Goal: Task Accomplishment & Management: Manage account settings

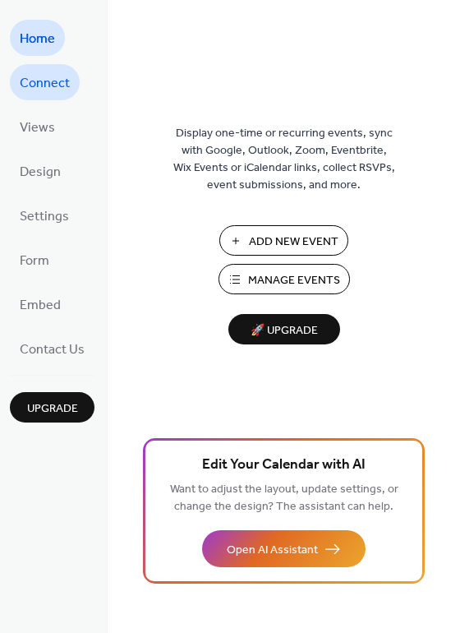
click at [41, 90] on span "Connect" at bounding box center [45, 84] width 50 height 26
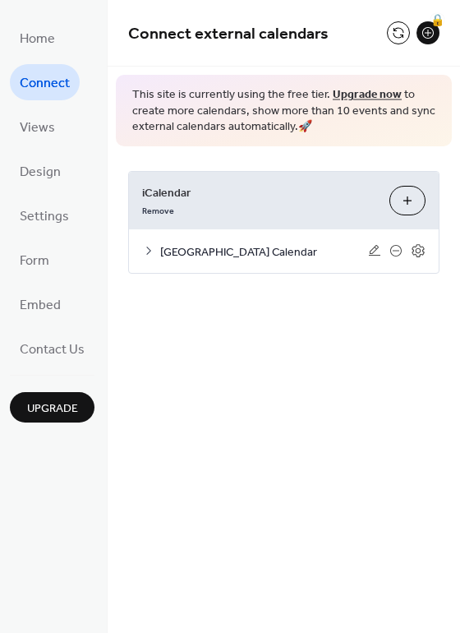
click at [286, 262] on div "[GEOGRAPHIC_DATA] Calendar" at bounding box center [284, 251] width 310 height 44
click at [329, 248] on span "[GEOGRAPHIC_DATA] Calendar" at bounding box center [264, 251] width 208 height 17
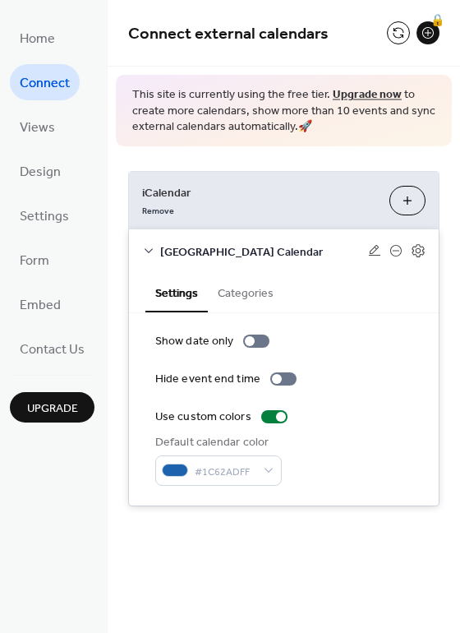
click at [329, 248] on span "Tremont Elementary Calendar" at bounding box center [264, 251] width 208 height 17
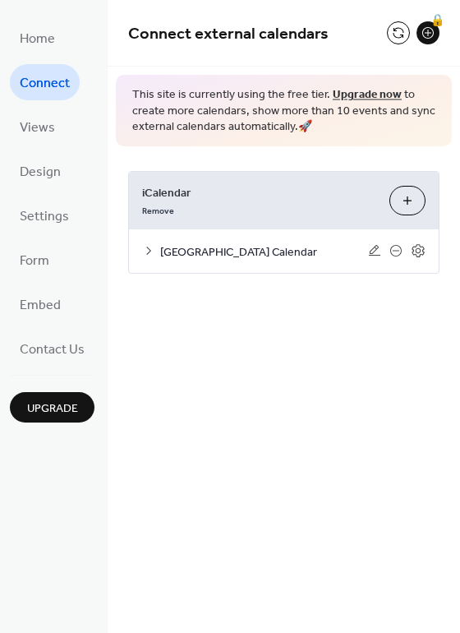
click at [329, 248] on span "Tremont Elementary Calendar" at bounding box center [264, 251] width 208 height 17
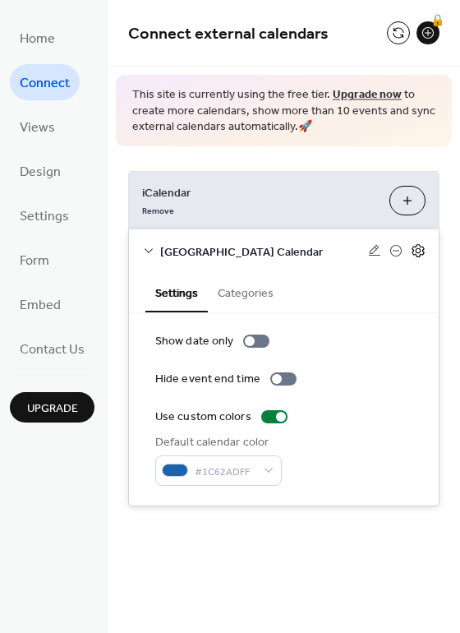
click at [415, 251] on icon at bounding box center [418, 250] width 15 height 15
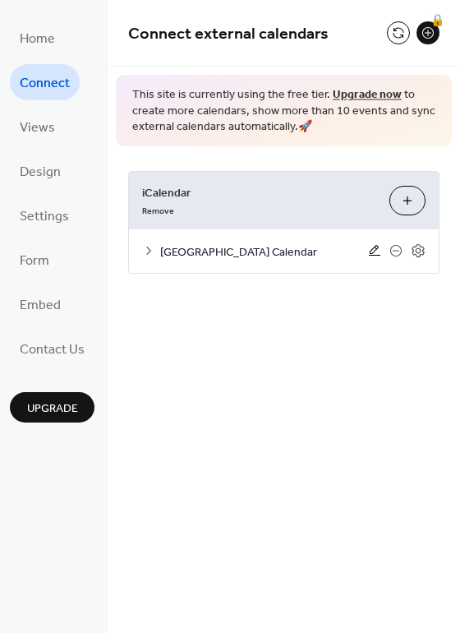
click at [371, 249] on icon at bounding box center [375, 250] width 12 height 11
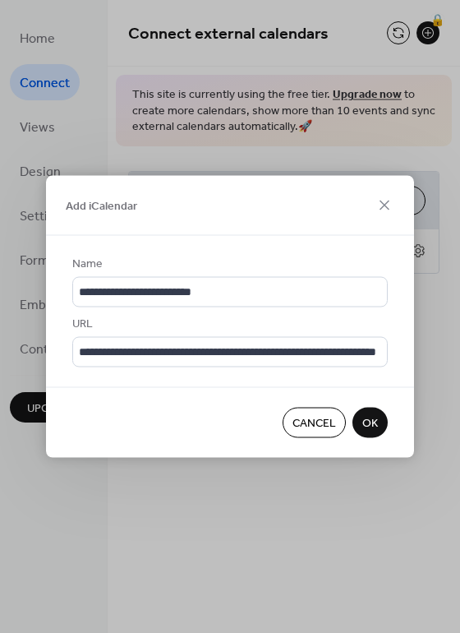
click at [368, 426] on span "OK" at bounding box center [370, 423] width 16 height 17
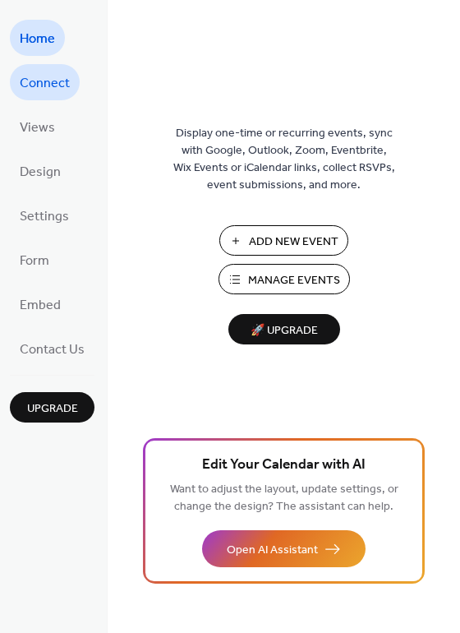
click at [45, 82] on span "Connect" at bounding box center [45, 84] width 50 height 26
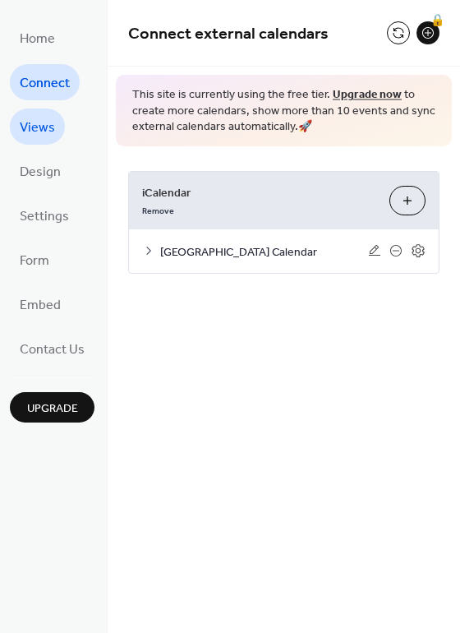
click at [48, 132] on span "Views" at bounding box center [37, 128] width 35 height 26
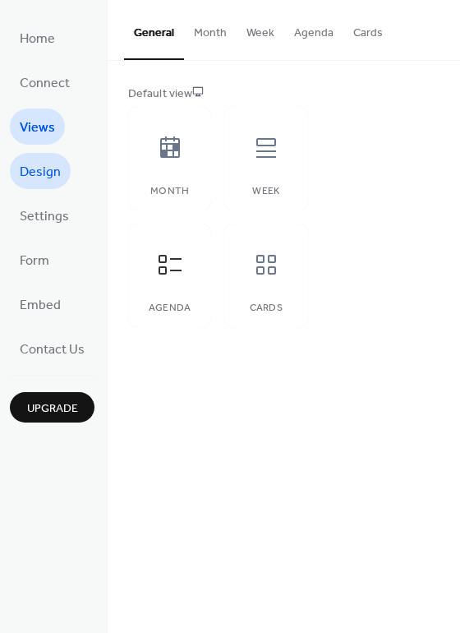
click at [48, 177] on span "Design" at bounding box center [40, 172] width 41 height 26
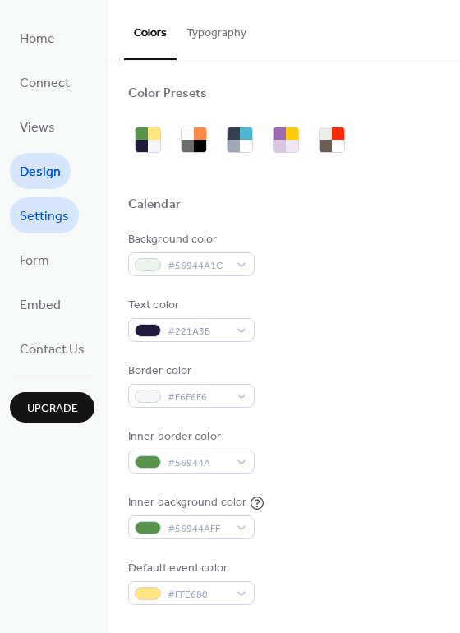
click at [40, 224] on span "Settings" at bounding box center [44, 217] width 49 height 26
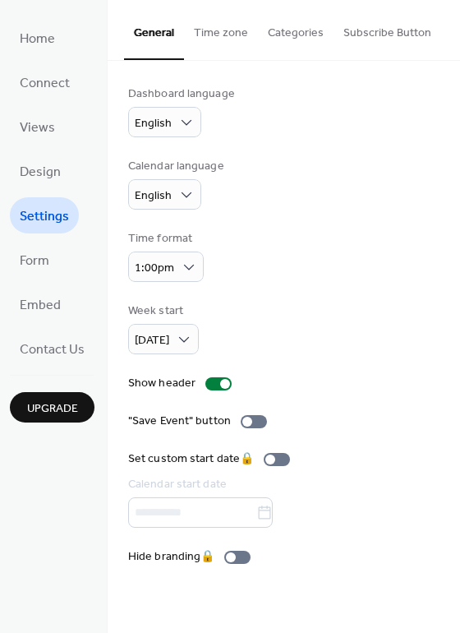
click at [387, 28] on button "Subscribe Button" at bounding box center [388, 29] width 108 height 58
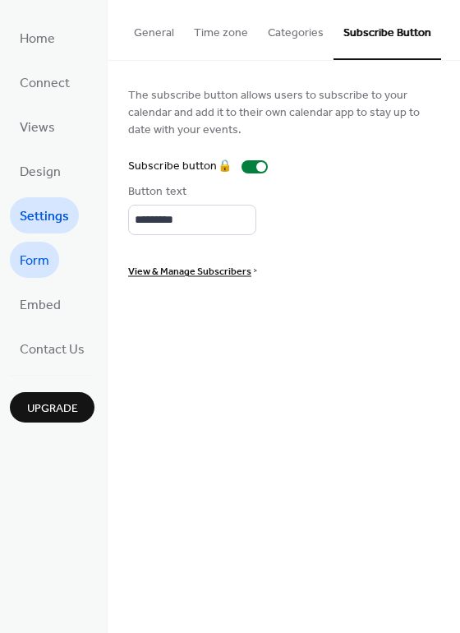
click at [45, 264] on span "Form" at bounding box center [35, 261] width 30 height 26
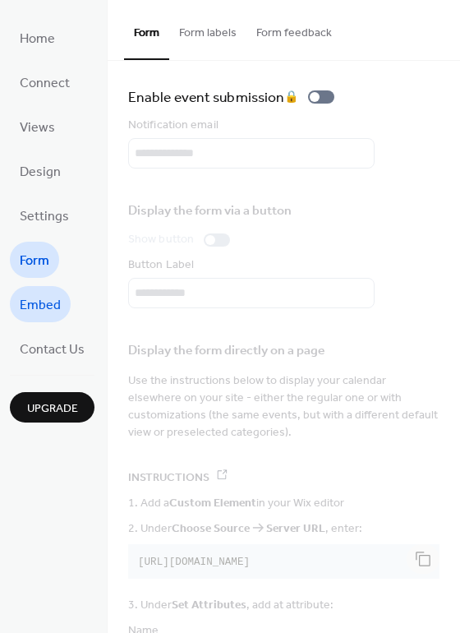
click at [39, 309] on span "Embed" at bounding box center [40, 306] width 41 height 26
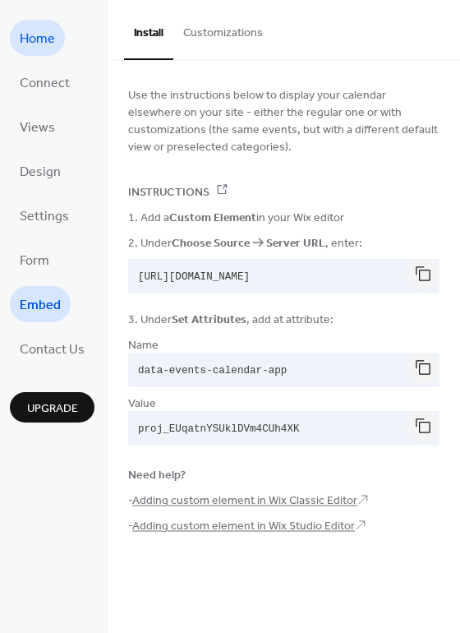
click at [34, 38] on span "Home" at bounding box center [37, 39] width 35 height 26
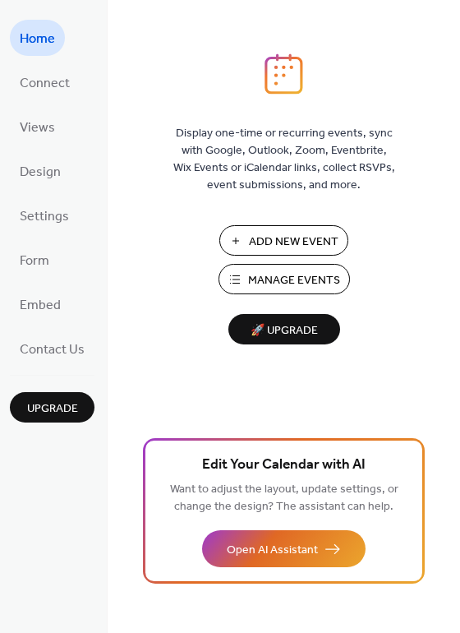
click at [252, 273] on span "Manage Events" at bounding box center [294, 280] width 92 height 17
click at [44, 88] on span "Connect" at bounding box center [45, 84] width 50 height 26
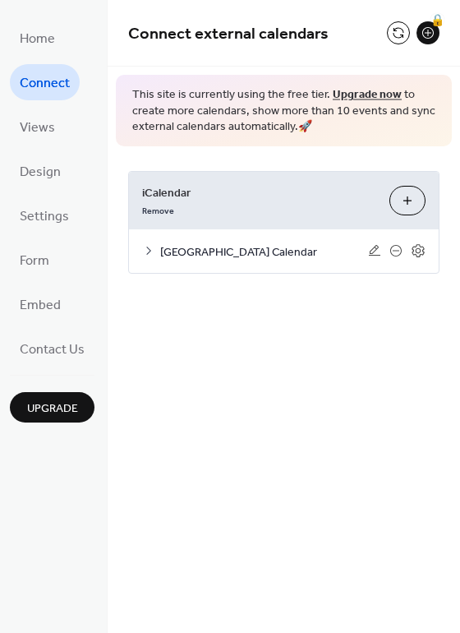
click at [281, 247] on span "Tremont Elementary Calendar" at bounding box center [264, 251] width 208 height 17
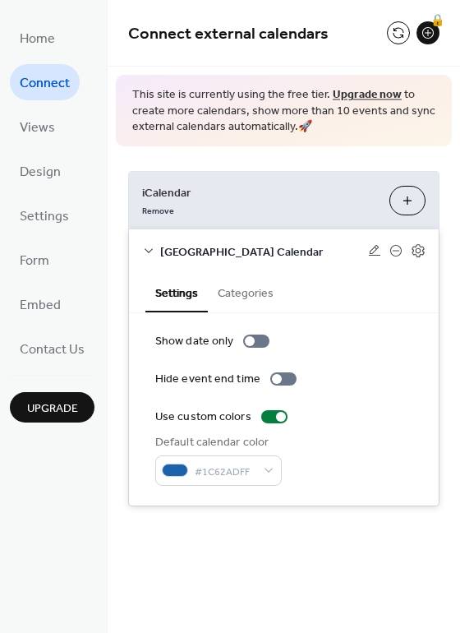
click at [243, 289] on button "Categories" at bounding box center [246, 292] width 76 height 38
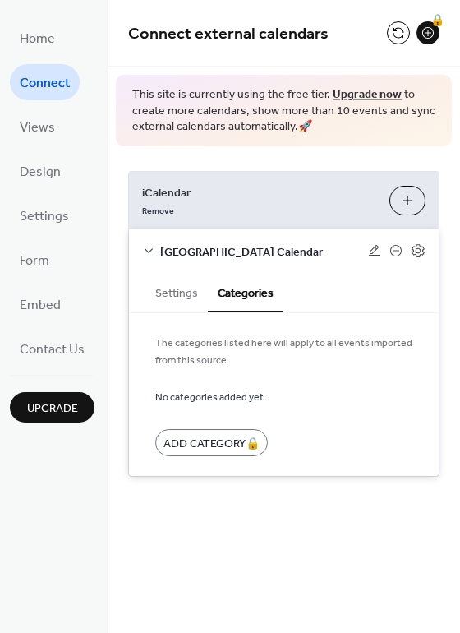
click at [166, 286] on button "Settings" at bounding box center [176, 292] width 62 height 38
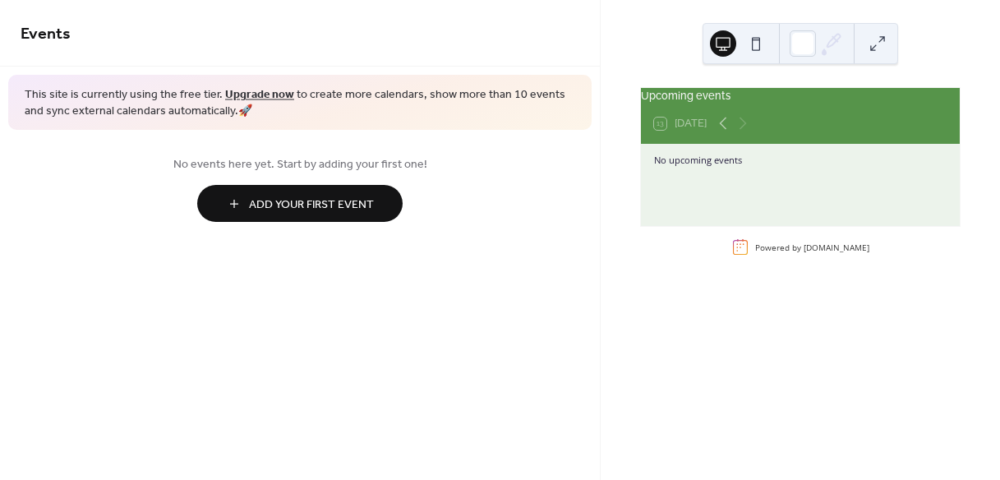
click at [733, 190] on div "No upcoming events" at bounding box center [800, 185] width 319 height 82
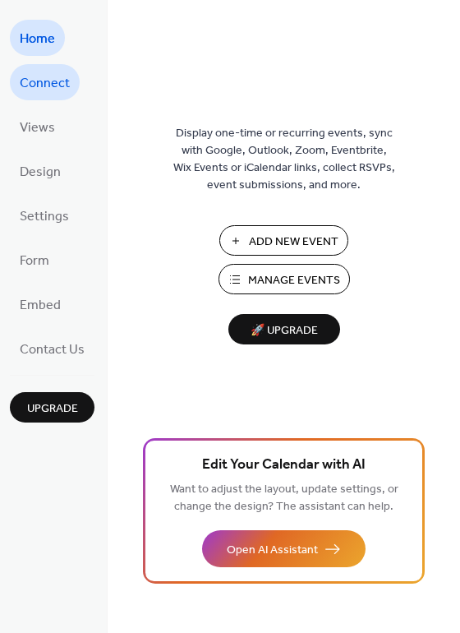
click at [43, 80] on span "Connect" at bounding box center [45, 84] width 50 height 26
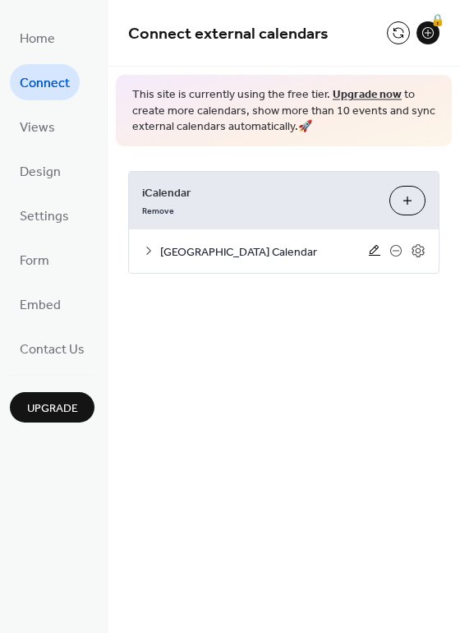
click at [374, 255] on icon at bounding box center [375, 250] width 12 height 11
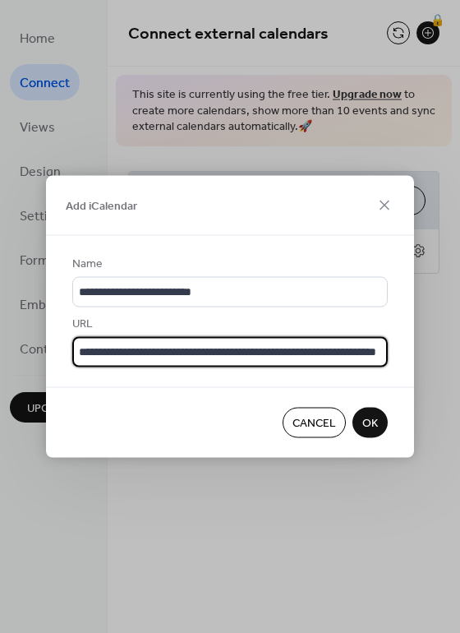
click at [234, 353] on input "**********" at bounding box center [230, 352] width 316 height 30
click at [197, 352] on input "**********" at bounding box center [230, 352] width 316 height 30
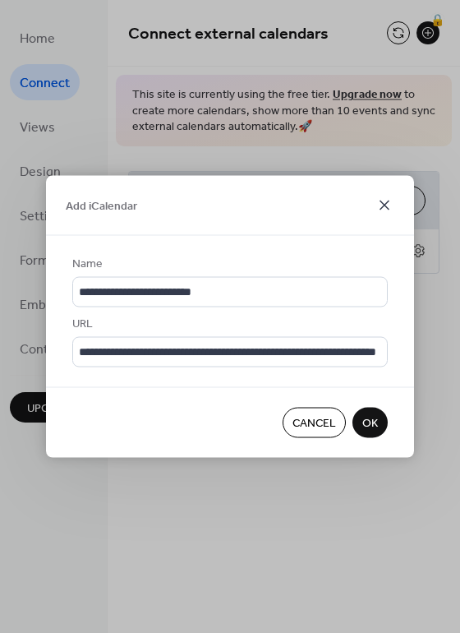
click at [385, 208] on icon at bounding box center [385, 206] width 20 height 20
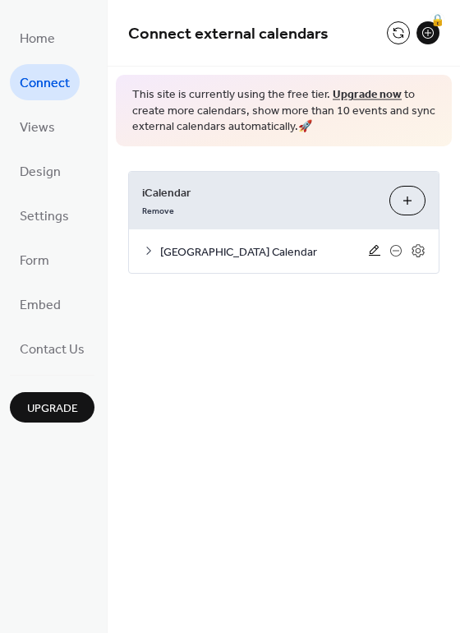
click at [370, 251] on icon at bounding box center [375, 250] width 12 height 11
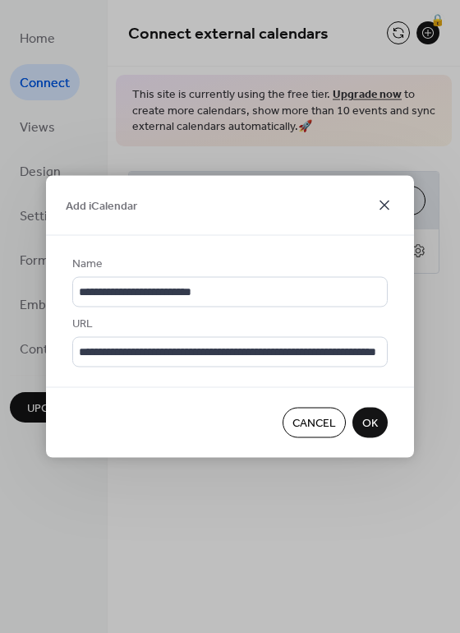
click at [383, 205] on icon at bounding box center [385, 206] width 20 height 20
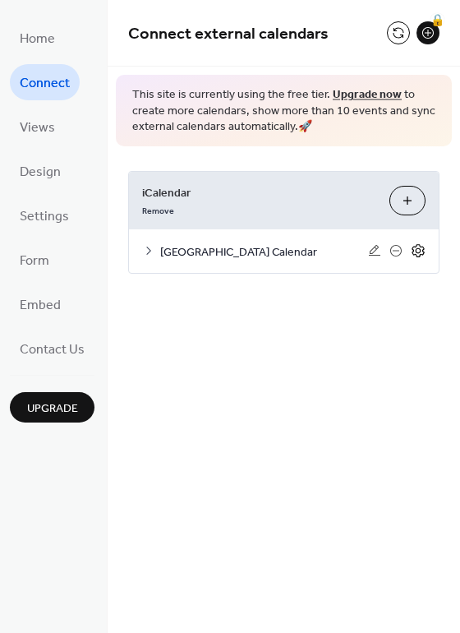
click at [423, 251] on icon at bounding box center [418, 250] width 12 height 13
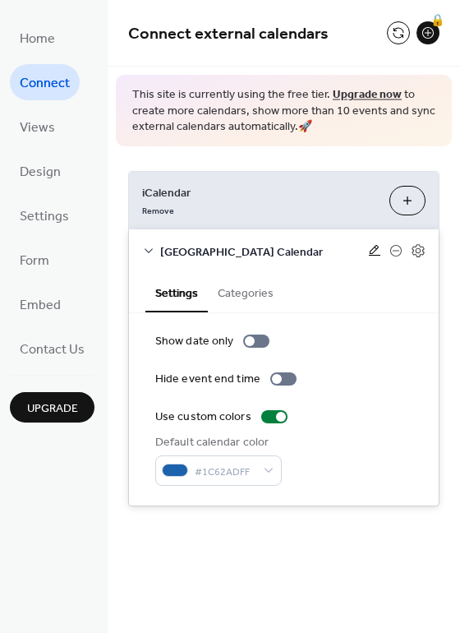
click at [369, 253] on icon at bounding box center [374, 250] width 13 height 13
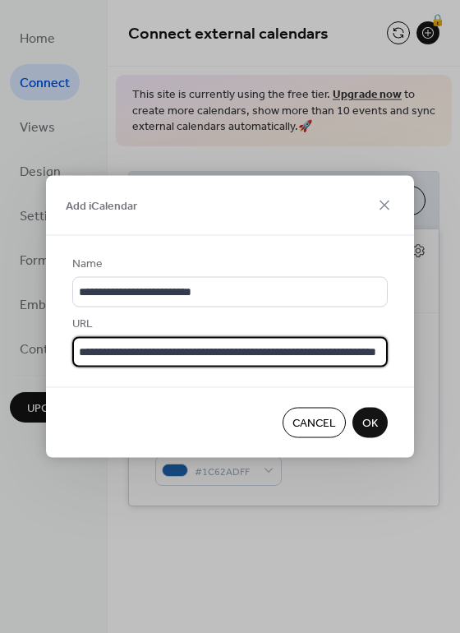
click at [169, 353] on input "**********" at bounding box center [230, 352] width 316 height 30
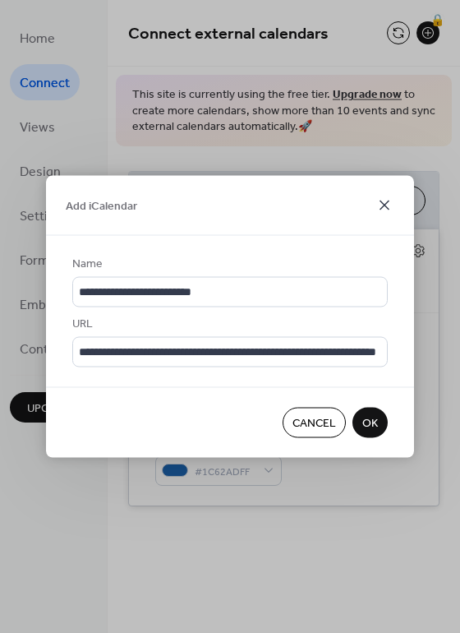
click at [385, 203] on icon at bounding box center [385, 206] width 20 height 20
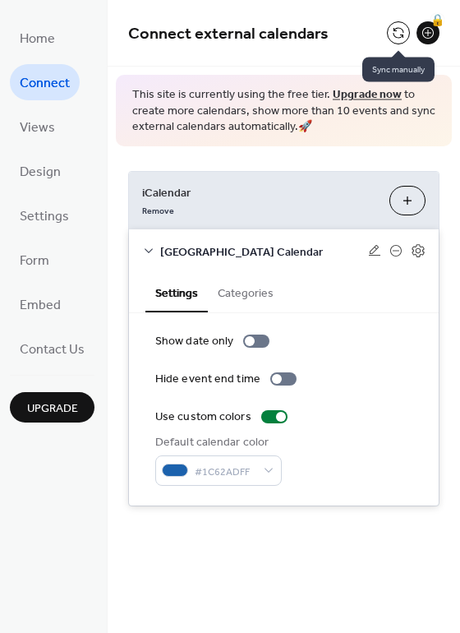
click at [399, 30] on button at bounding box center [398, 32] width 23 height 23
click at [417, 202] on button "Add iCalendar" at bounding box center [408, 201] width 36 height 30
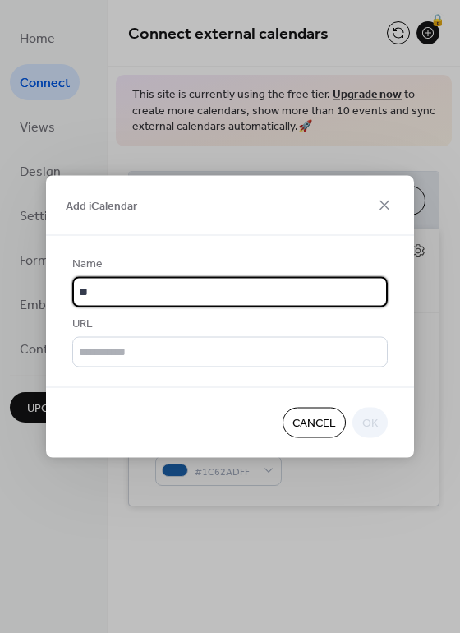
type input "*"
type input "**********"
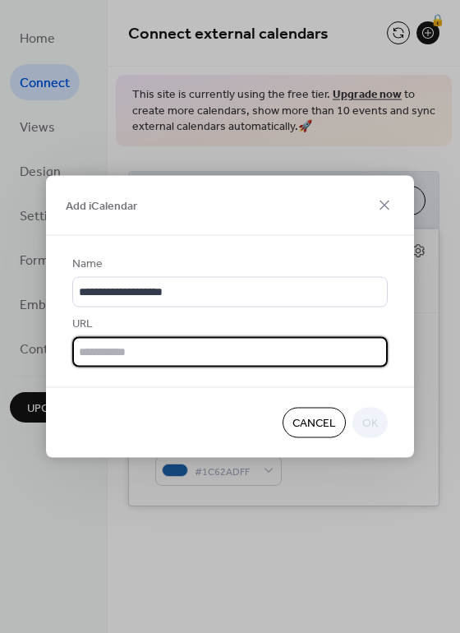
click at [173, 349] on input "text" at bounding box center [230, 352] width 316 height 30
paste input "**********"
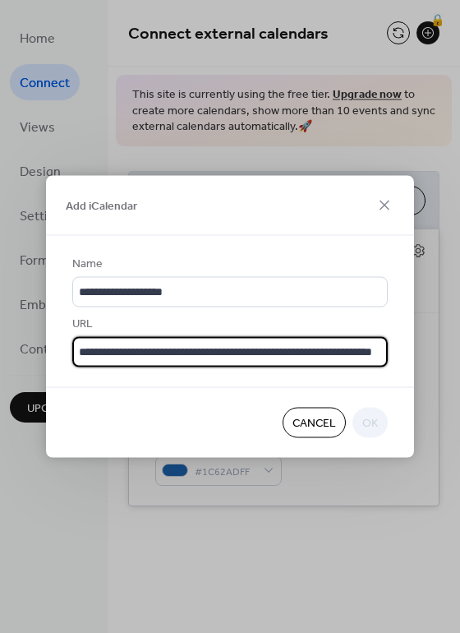
scroll to position [0, 72]
type input "**********"
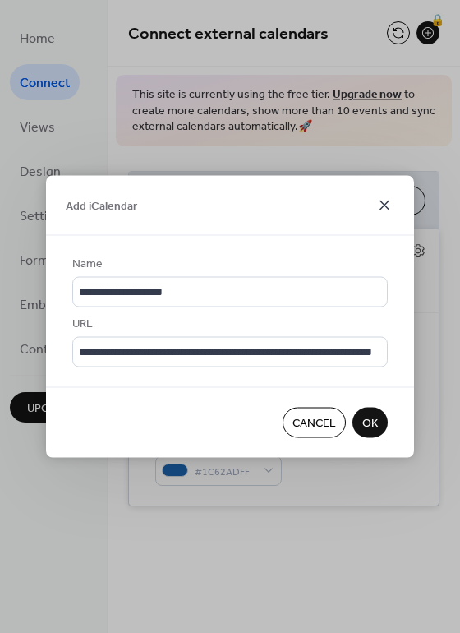
click at [388, 201] on icon at bounding box center [385, 206] width 10 height 10
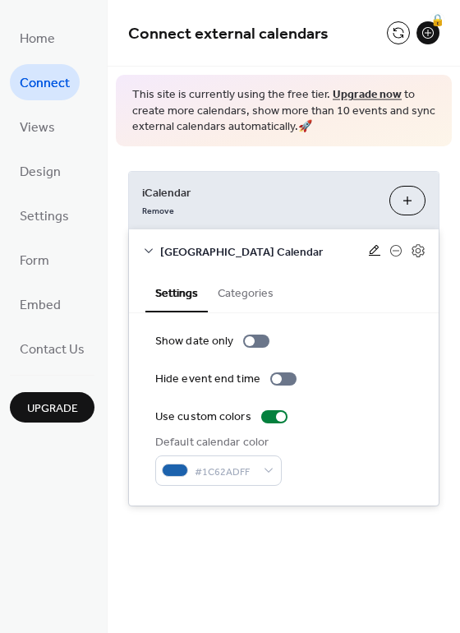
click at [376, 248] on icon at bounding box center [374, 250] width 13 height 13
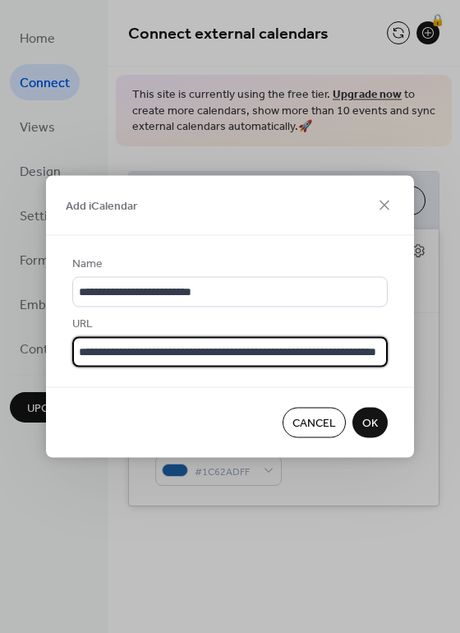
click at [163, 352] on input "**********" at bounding box center [230, 352] width 316 height 30
click at [373, 419] on span "OK" at bounding box center [370, 423] width 16 height 17
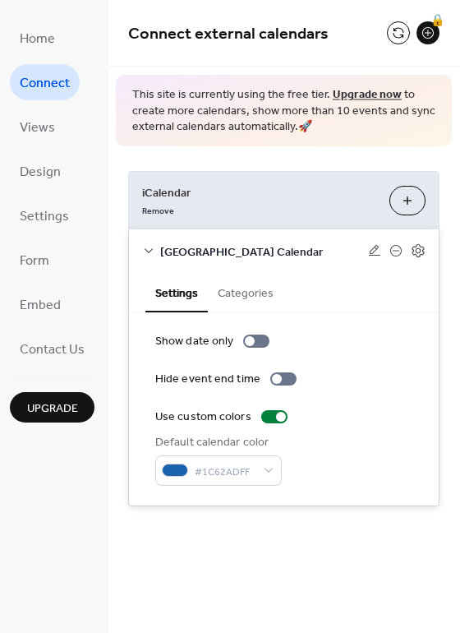
click at [150, 244] on icon at bounding box center [148, 250] width 13 height 13
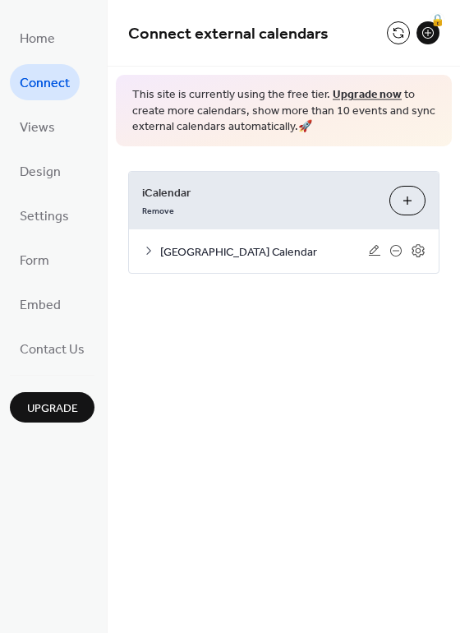
click at [411, 208] on button "Add iCalendar" at bounding box center [408, 201] width 36 height 30
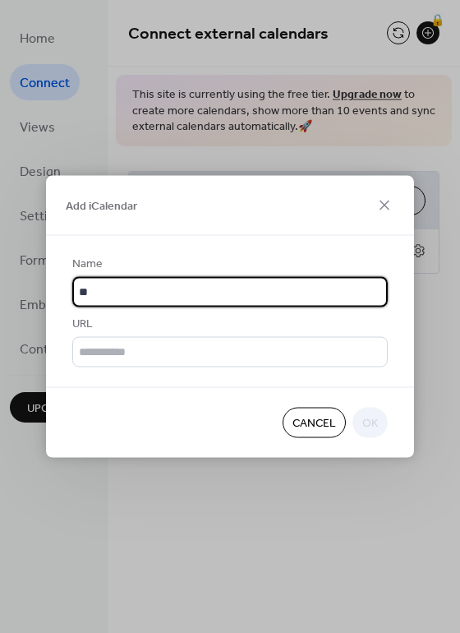
type input "**********"
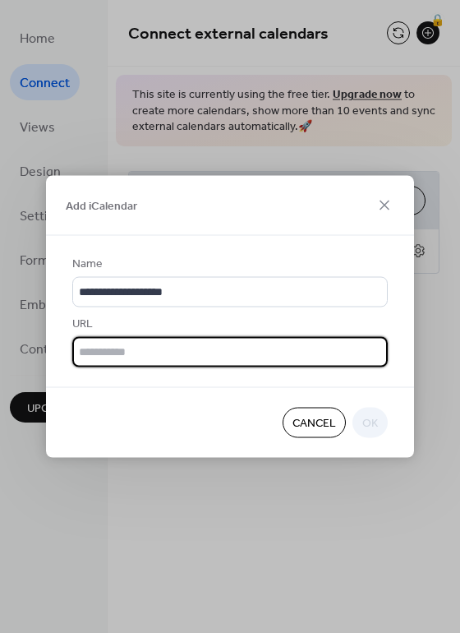
click at [108, 356] on input "text" at bounding box center [230, 352] width 316 height 30
paste input "**********"
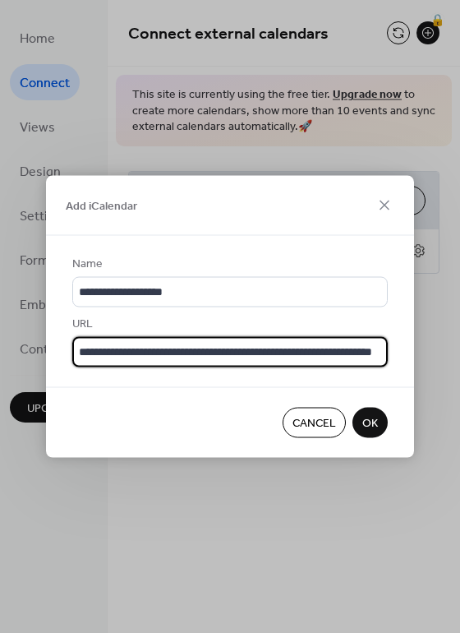
scroll to position [0, 72]
type input "**********"
click at [380, 422] on button "OK" at bounding box center [370, 423] width 35 height 30
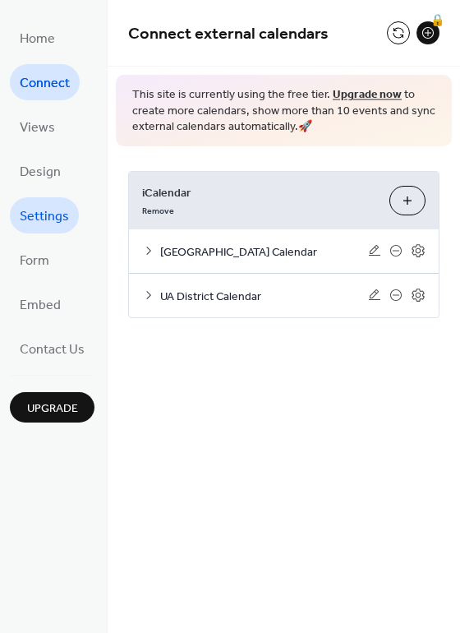
click at [51, 225] on span "Settings" at bounding box center [44, 217] width 49 height 26
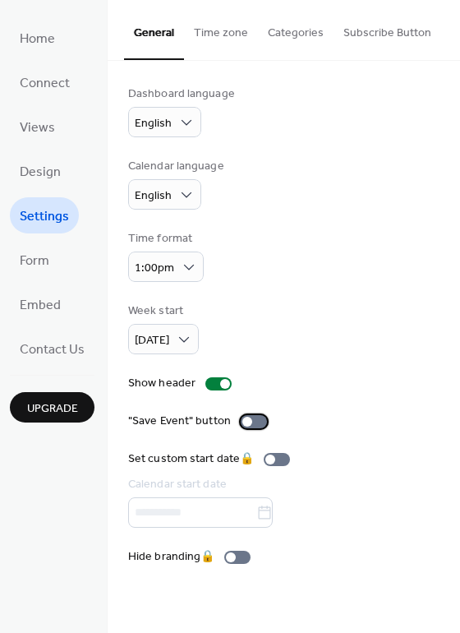
click at [242, 420] on div at bounding box center [247, 422] width 10 height 10
click at [256, 422] on div at bounding box center [261, 422] width 10 height 10
click at [362, 27] on button "Subscribe Button" at bounding box center [388, 29] width 108 height 58
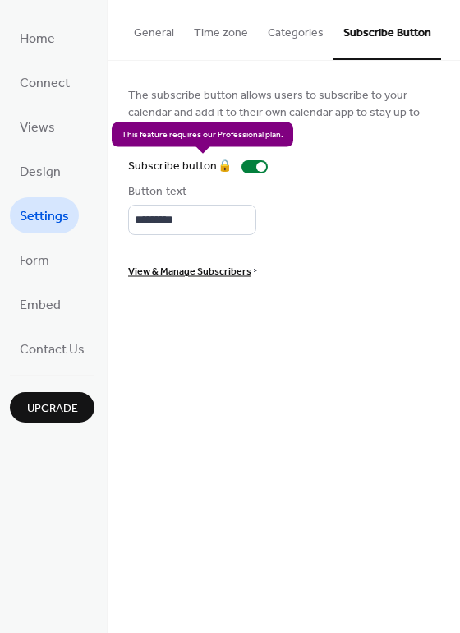
click at [224, 167] on div "Subscribe button 🔒" at bounding box center [201, 166] width 146 height 17
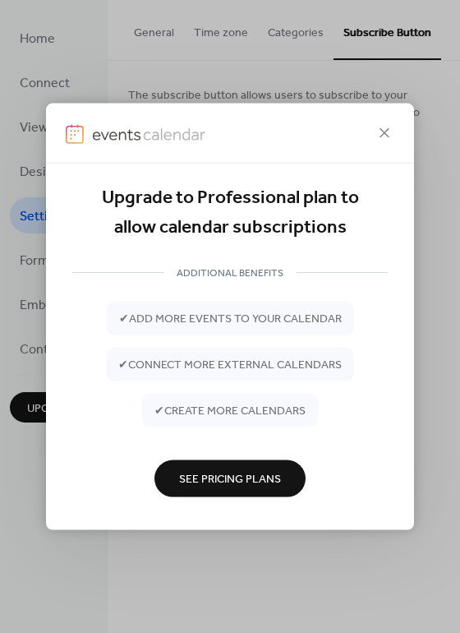
click at [225, 487] on span "See Pricing Plans" at bounding box center [230, 479] width 102 height 17
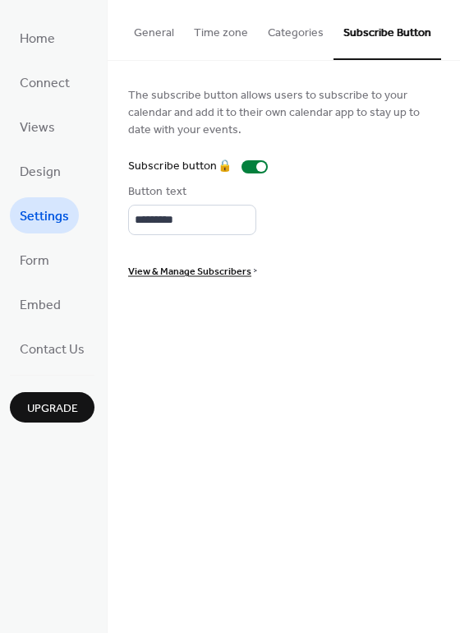
click at [203, 297] on div "The subscribe button allows users to subscribe to your calendar and add it to t…" at bounding box center [284, 182] width 353 height 242
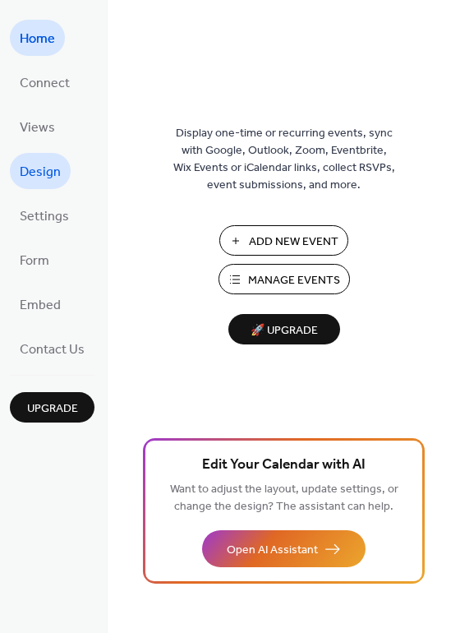
click at [46, 168] on span "Design" at bounding box center [40, 172] width 41 height 26
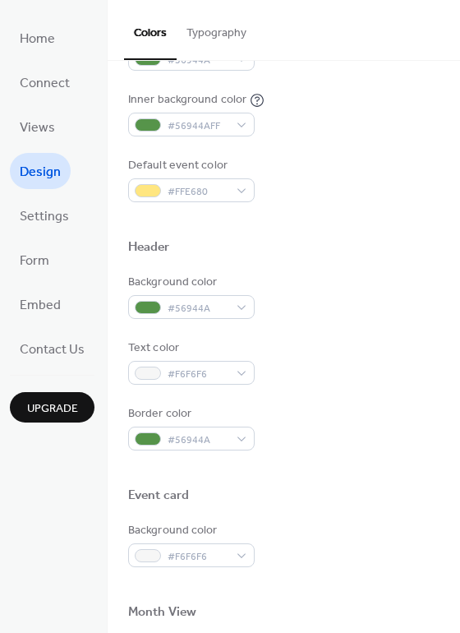
scroll to position [403, 0]
click at [195, 191] on span "#FFE680" at bounding box center [198, 191] width 61 height 17
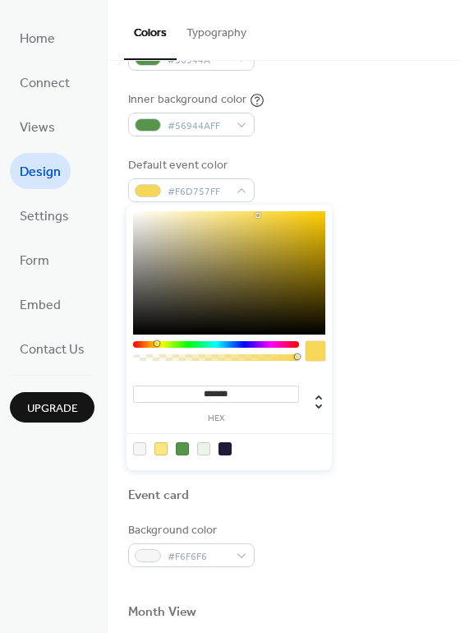
click at [258, 215] on div at bounding box center [229, 272] width 192 height 123
click at [256, 232] on div at bounding box center [229, 272] width 192 height 123
click at [256, 224] on div at bounding box center [229, 272] width 192 height 123
click at [156, 345] on div at bounding box center [216, 344] width 166 height 7
click at [157, 340] on div "******* hex" at bounding box center [229, 337] width 205 height 265
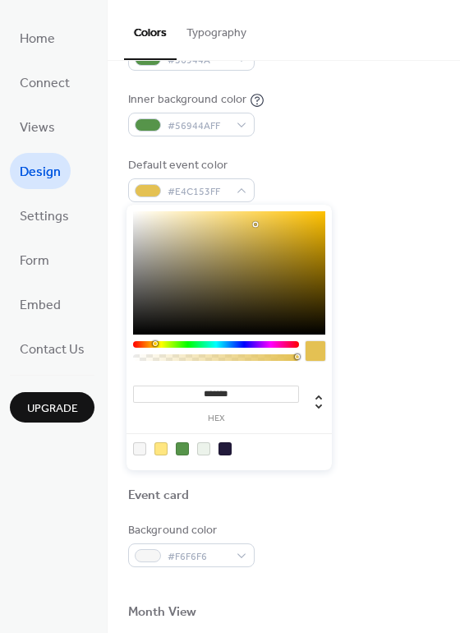
type input "*******"
click at [153, 342] on div at bounding box center [153, 343] width 5 height 5
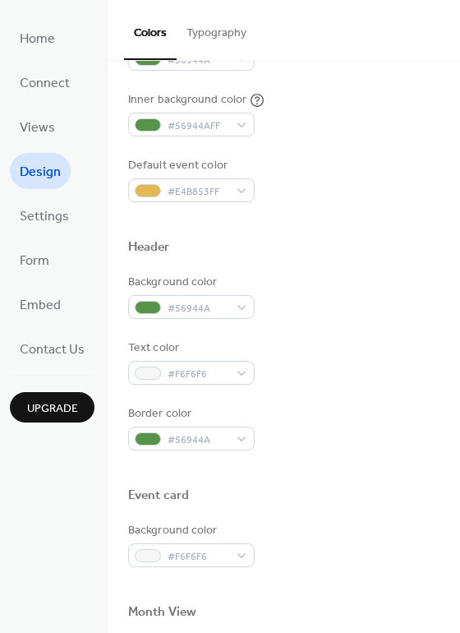
click at [419, 231] on div at bounding box center [283, 220] width 311 height 37
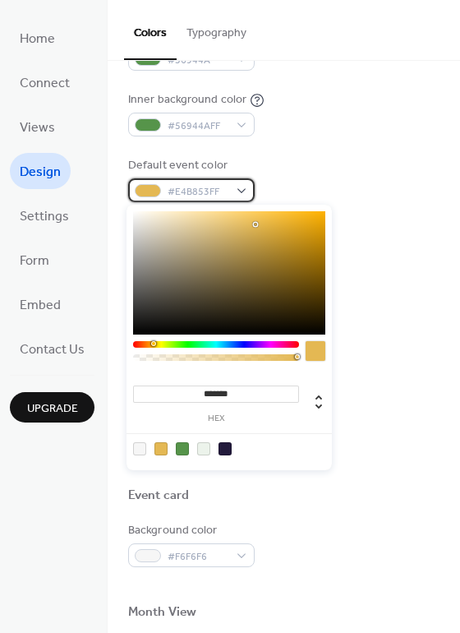
click at [191, 196] on span "#E4B853FF" at bounding box center [198, 191] width 61 height 17
click at [265, 220] on div at bounding box center [229, 272] width 192 height 123
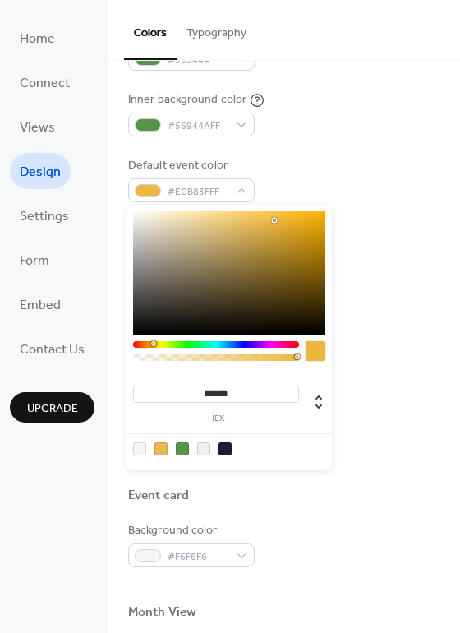
click at [274, 220] on div at bounding box center [229, 272] width 192 height 123
type input "*******"
click at [262, 221] on div at bounding box center [229, 272] width 192 height 123
